Goal: Check status: Check status

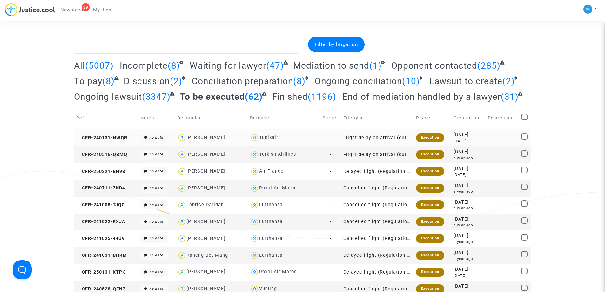
click at [436, 142] on td "Execution" at bounding box center [432, 137] width 37 height 17
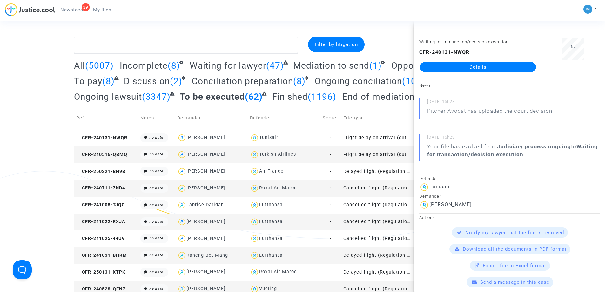
click at [394, 153] on td "Flight delay on arrival (outside of EU - Montreal Convention)" at bounding box center [377, 154] width 73 height 17
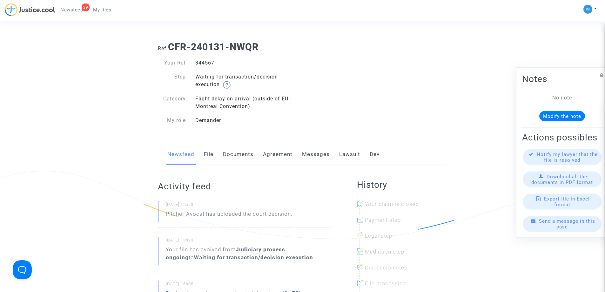
click at [344, 158] on link "Lawsuit" at bounding box center [349, 154] width 21 height 21
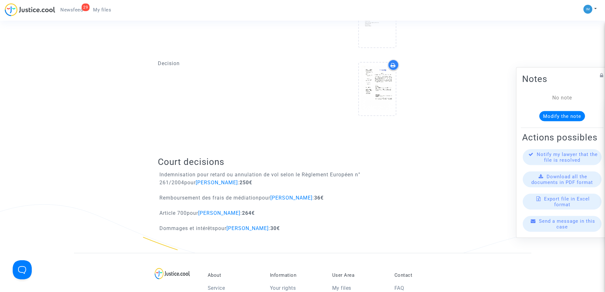
scroll to position [305, 0]
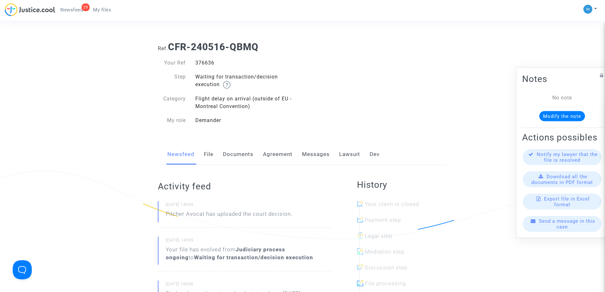
click at [346, 155] on link "Lawsuit" at bounding box center [349, 154] width 21 height 21
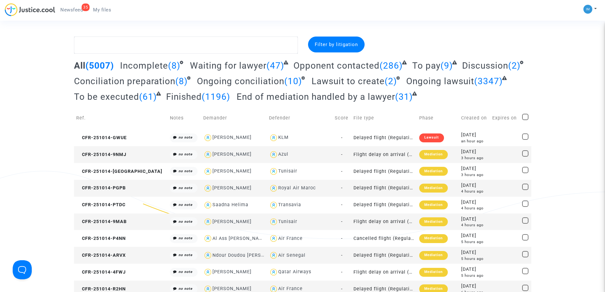
click at [116, 100] on span "To be executed" at bounding box center [106, 96] width 65 height 10
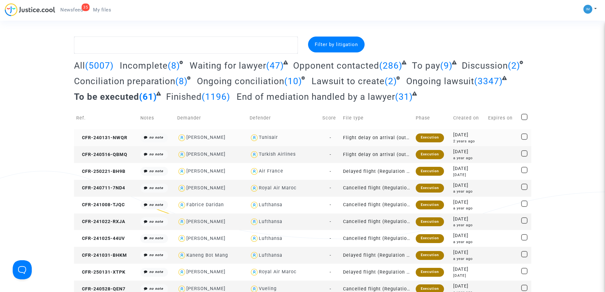
click at [429, 138] on div "Execution" at bounding box center [430, 137] width 28 height 9
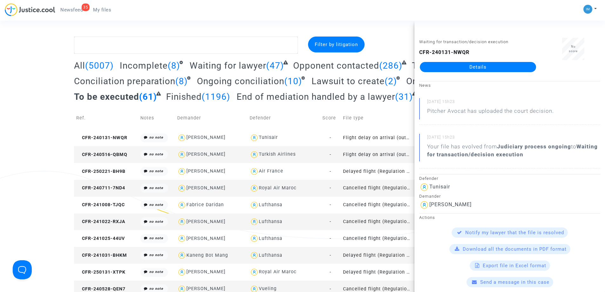
click at [362, 153] on td "Flight delay on arrival (outside of EU - Montreal Convention)" at bounding box center [377, 154] width 73 height 17
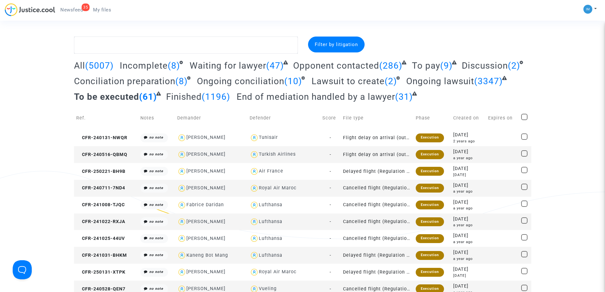
click at [431, 69] on span "To pay" at bounding box center [426, 65] width 28 height 10
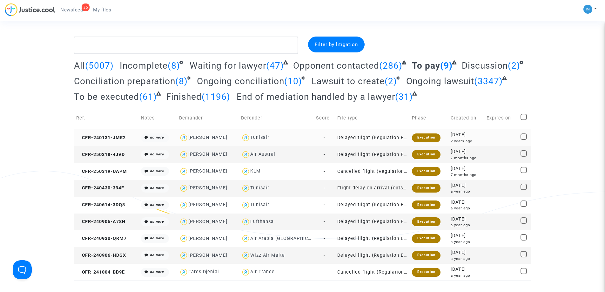
click at [423, 140] on div "Execution" at bounding box center [426, 137] width 28 height 9
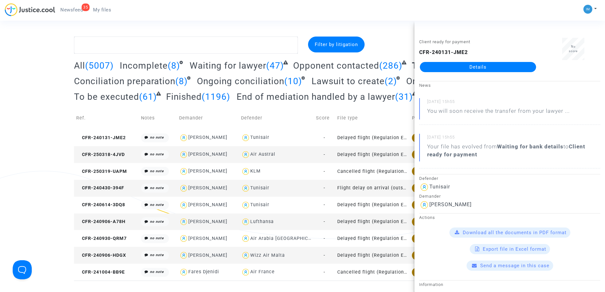
click at [378, 155] on td "Delayed flight (Regulation EC 261/2004)" at bounding box center [372, 154] width 75 height 17
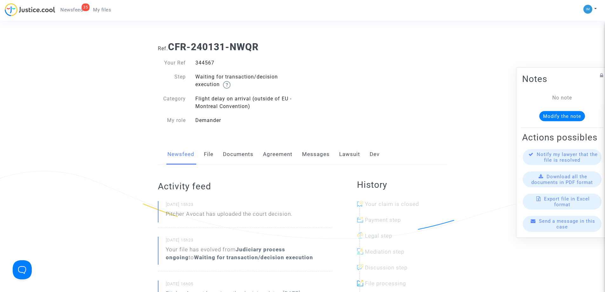
click at [345, 154] on link "Lawsuit" at bounding box center [349, 154] width 21 height 21
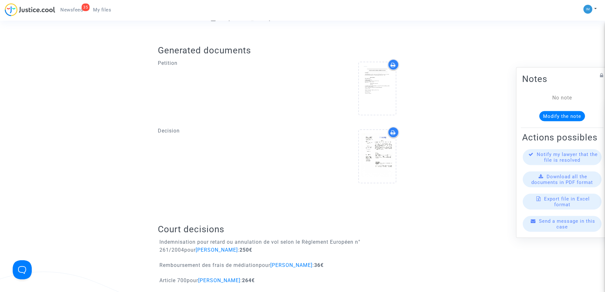
scroll to position [345, 0]
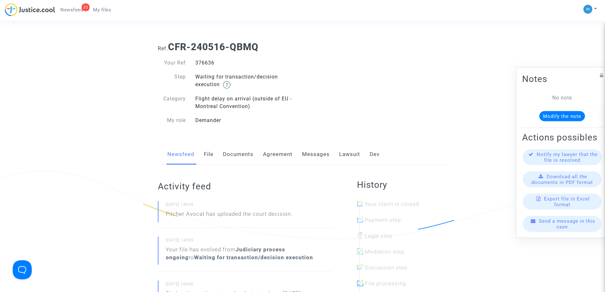
click at [336, 156] on div "Newsfeed File Documents Agreement Messages Lawsuit Dev" at bounding box center [302, 154] width 289 height 21
click at [350, 154] on link "Lawsuit" at bounding box center [349, 154] width 21 height 21
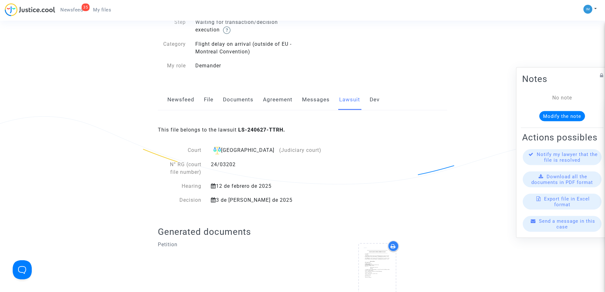
scroll to position [291, 0]
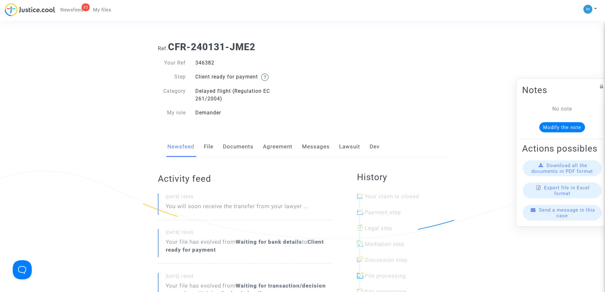
click at [354, 140] on link "Lawsuit" at bounding box center [349, 146] width 21 height 21
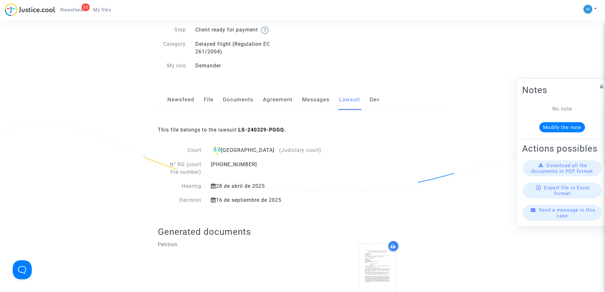
scroll to position [41, 0]
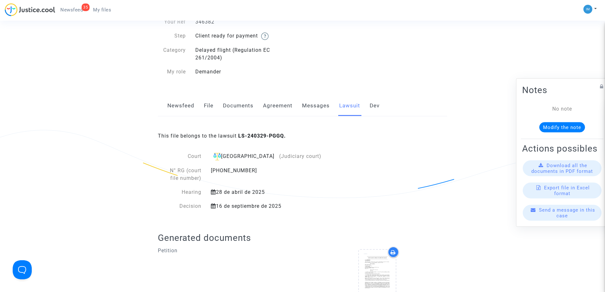
click at [172, 103] on link "Newsfeed" at bounding box center [180, 105] width 27 height 21
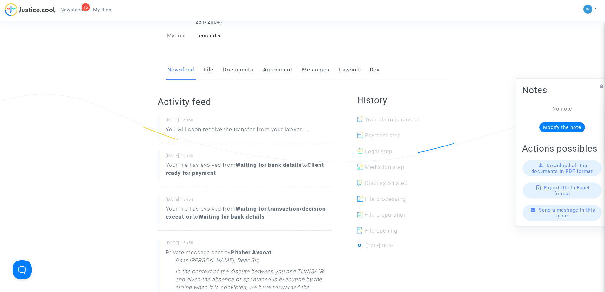
scroll to position [71, 0]
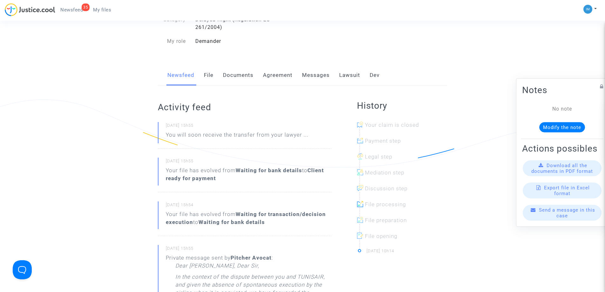
click at [347, 73] on link "Lawsuit" at bounding box center [349, 75] width 21 height 21
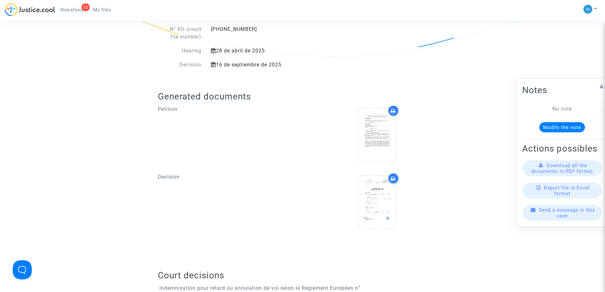
scroll to position [278, 0]
